Goal: Task Accomplishment & Management: Manage account settings

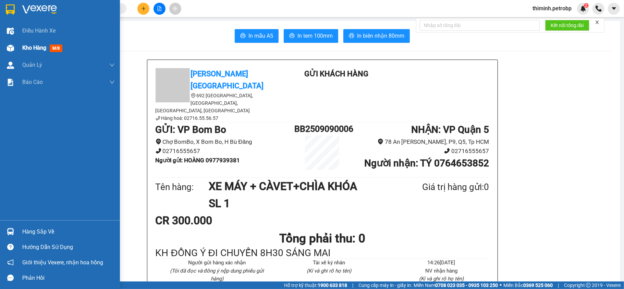
click at [26, 45] on span "Kho hàng" at bounding box center [34, 48] width 24 height 7
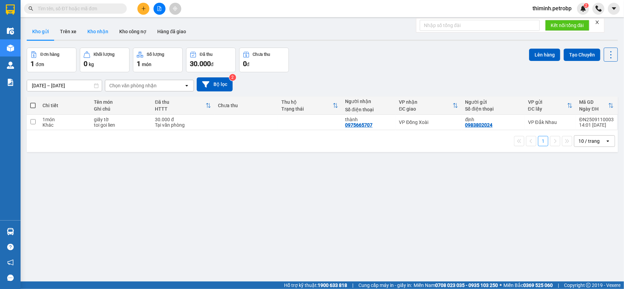
click at [99, 27] on button "Kho nhận" at bounding box center [98, 31] width 32 height 16
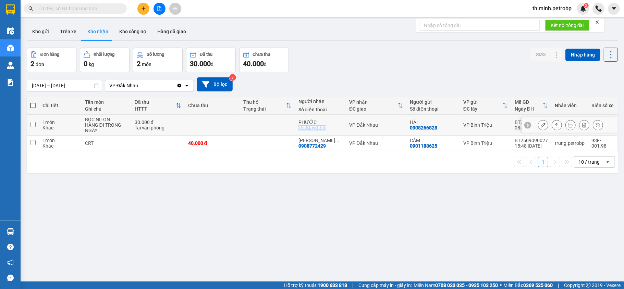
copy div "0387523583"
drag, startPoint x: 325, startPoint y: 129, endPoint x: 298, endPoint y: 130, distance: 27.4
click at [298, 130] on div "PHƯỚC 0387523583" at bounding box center [320, 125] width 44 height 11
checkbox input "true"
